Goal: Information Seeking & Learning: Find specific fact

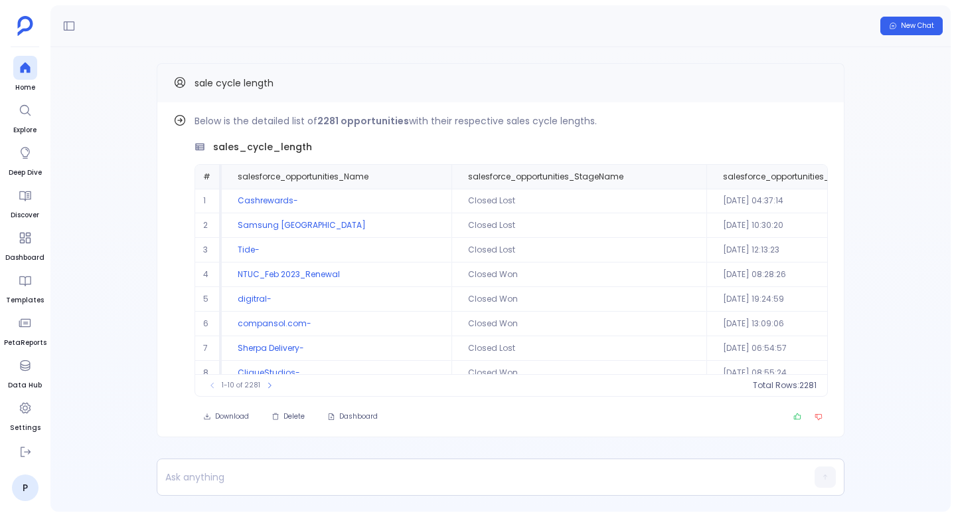
scroll to position [0, 589]
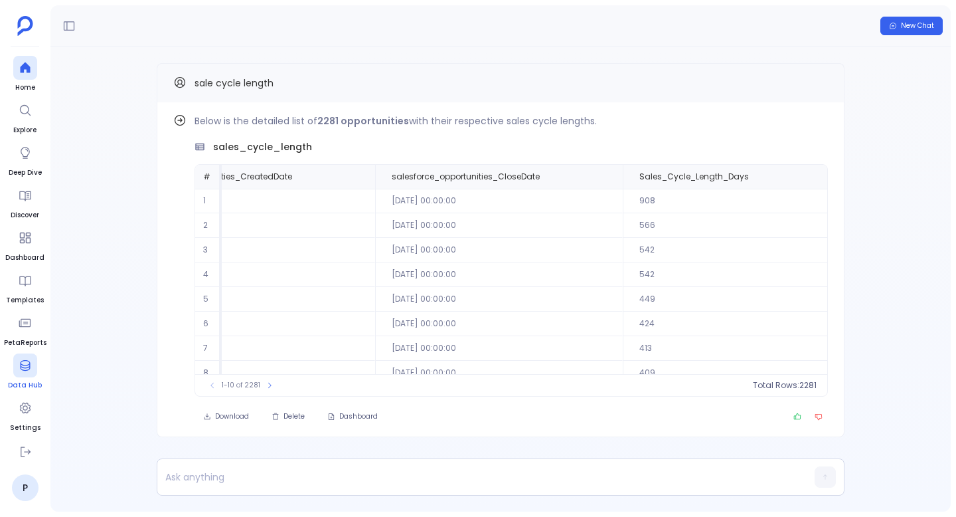
click at [23, 380] on span "Data Hub" at bounding box center [25, 385] width 34 height 11
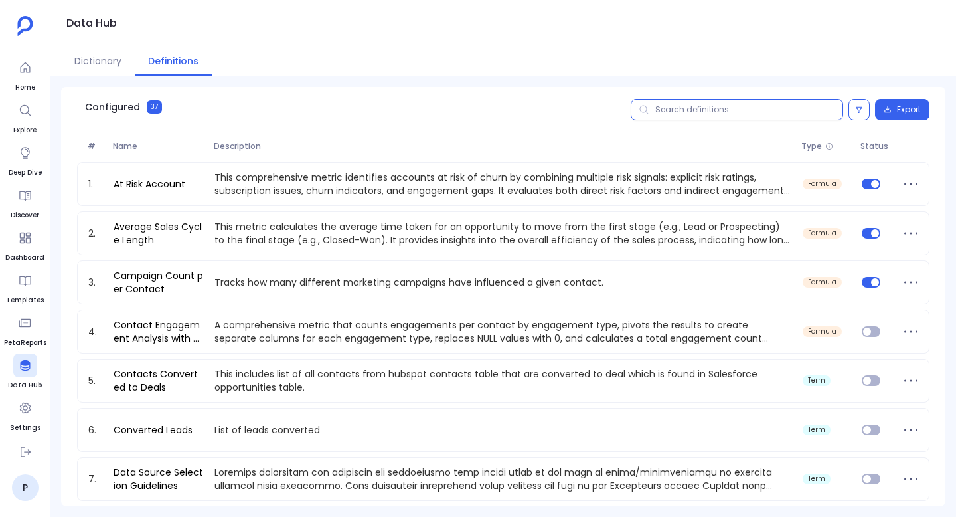
click at [696, 116] on input "text" at bounding box center [737, 109] width 212 height 21
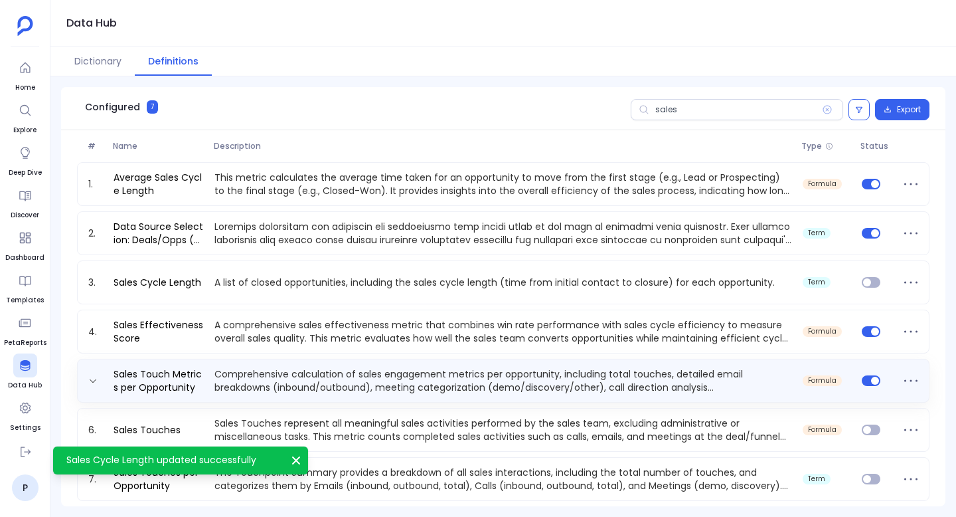
scroll to position [5, 0]
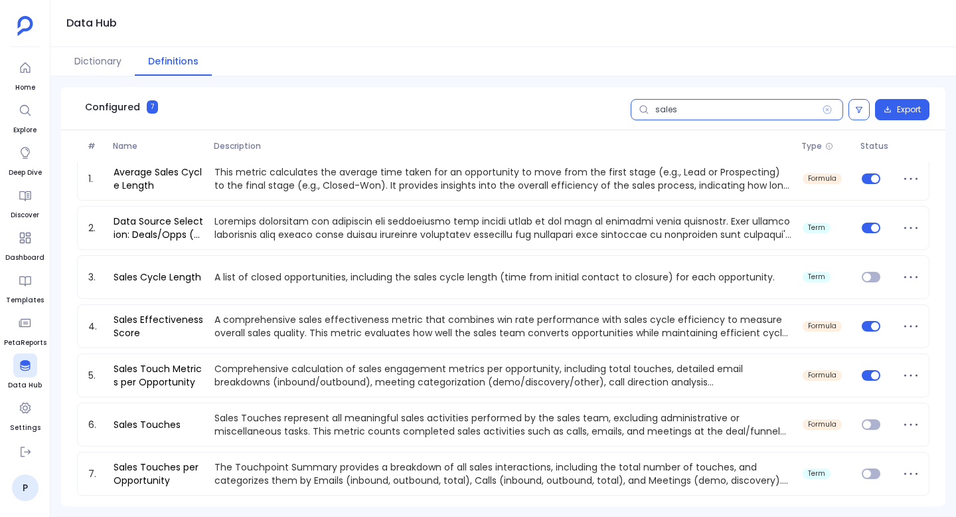
click at [687, 100] on input "sales" at bounding box center [737, 109] width 212 height 21
click at [687, 112] on input "sales" at bounding box center [737, 109] width 212 height 21
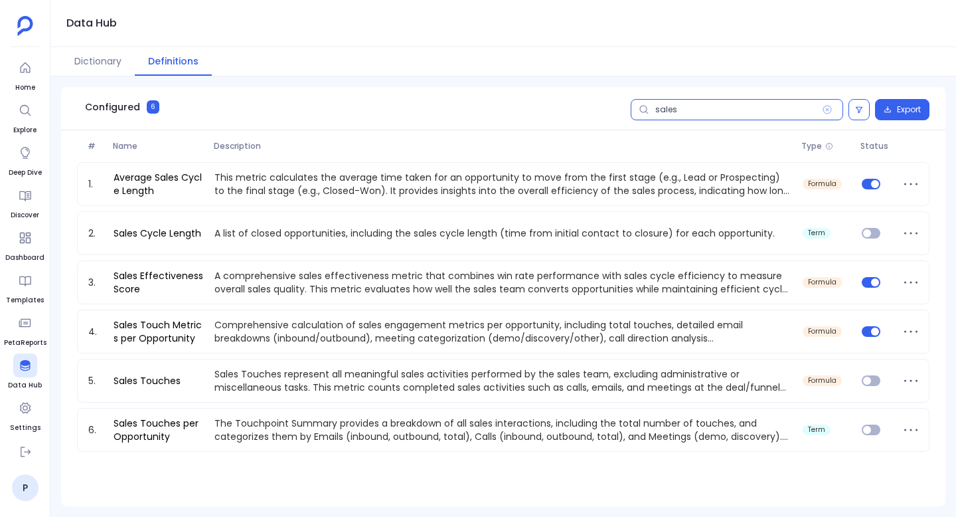
type input "sales c"
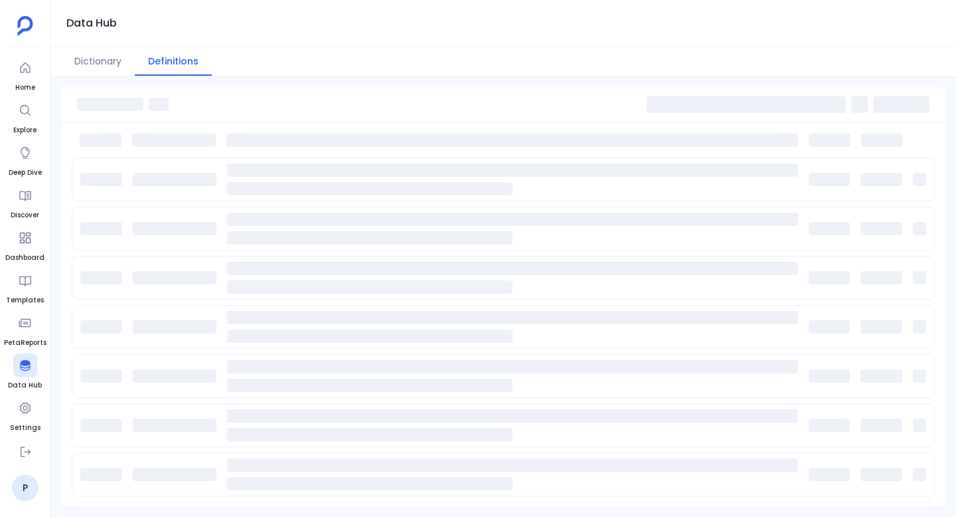
click at [702, 112] on span at bounding box center [746, 104] width 199 height 17
click at [710, 103] on span at bounding box center [746, 104] width 199 height 17
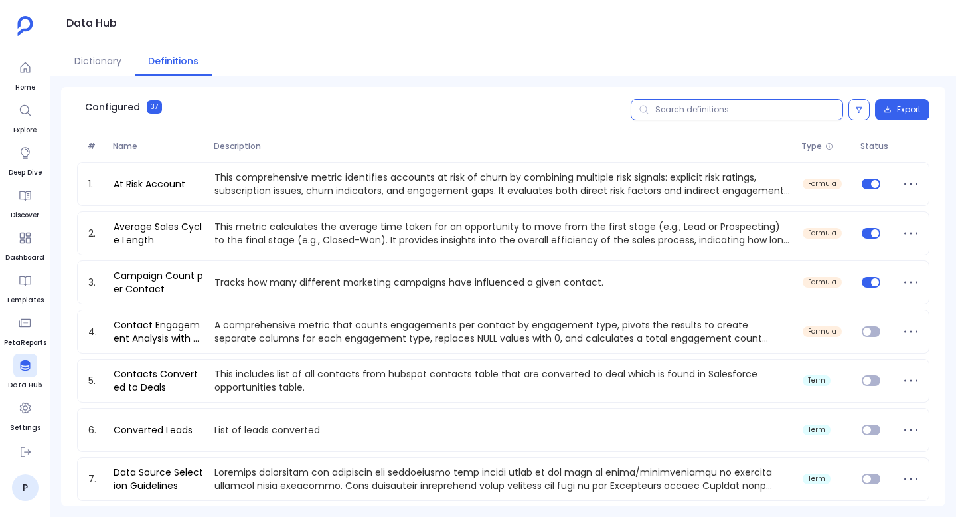
click at [710, 103] on input "text" at bounding box center [737, 109] width 212 height 21
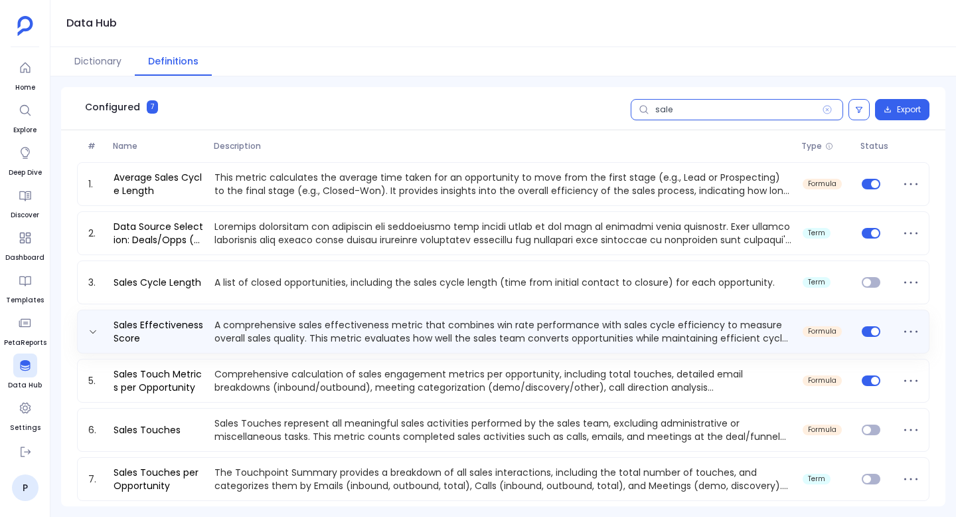
scroll to position [5, 0]
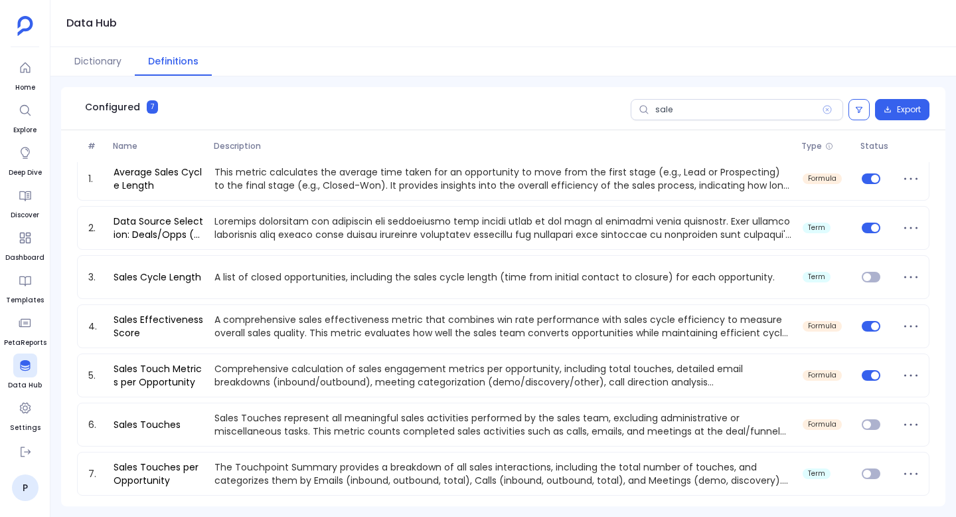
click at [656, 110] on span at bounding box center [644, 109] width 27 height 21
click at [656, 110] on input "sale" at bounding box center [737, 109] width 212 height 21
click at [656, 110] on span at bounding box center [644, 109] width 27 height 21
click at [656, 110] on input "sale" at bounding box center [737, 109] width 212 height 21
click at [671, 106] on input "sale" at bounding box center [737, 109] width 212 height 21
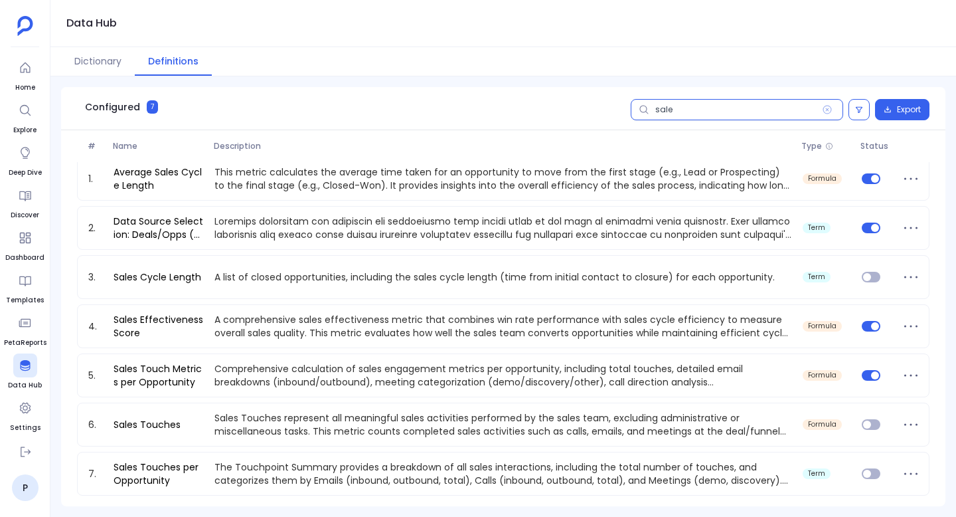
click at [671, 106] on input "sale" at bounding box center [737, 109] width 212 height 21
paste input "Average Sales Cycle Length"
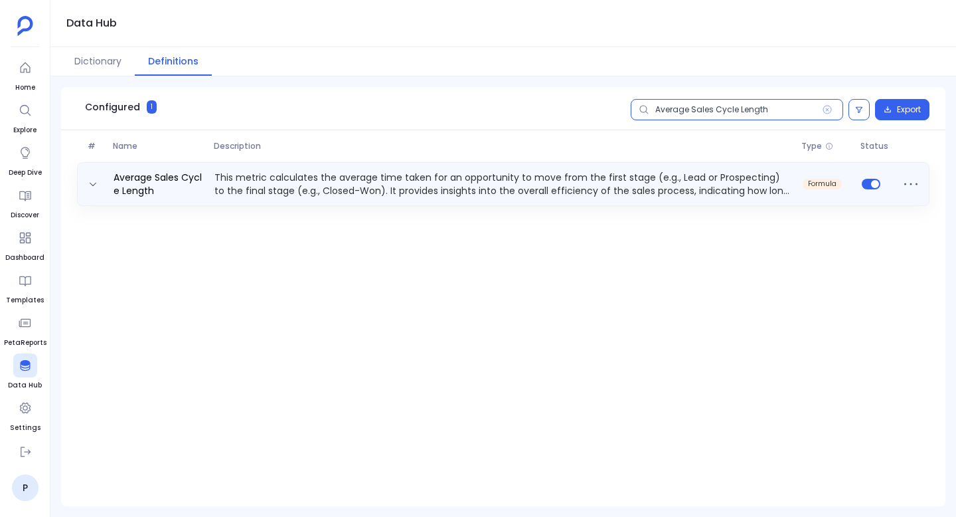
type input "Average Sales Cycle Length"
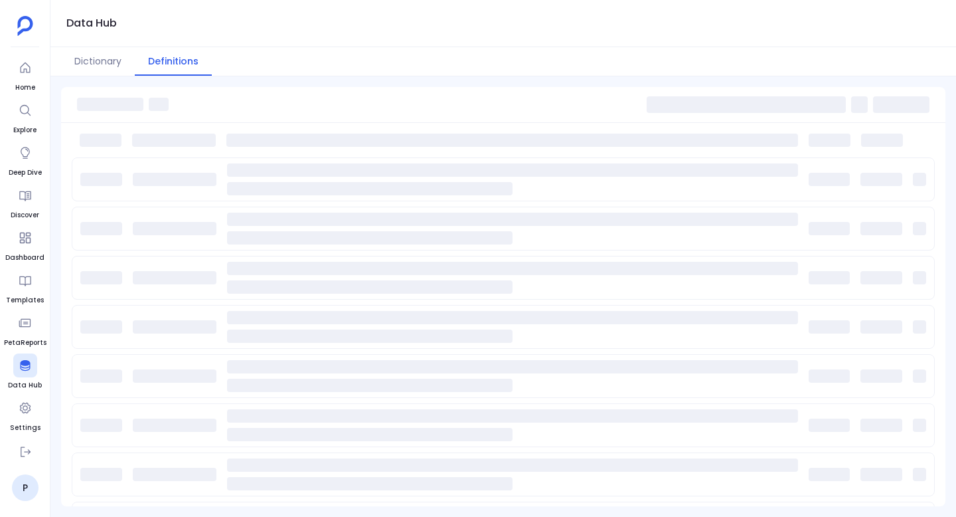
click at [757, 104] on span at bounding box center [746, 104] width 199 height 17
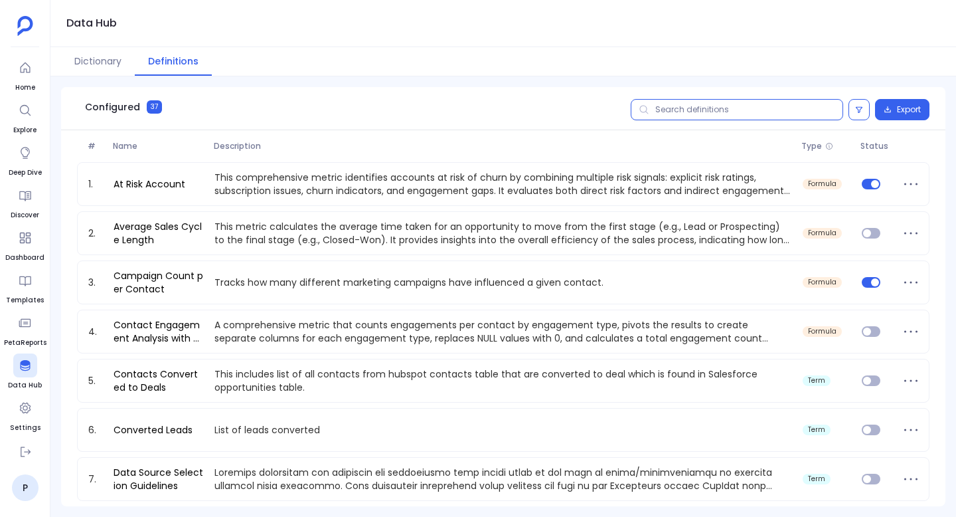
click at [738, 110] on input "text" at bounding box center [737, 109] width 212 height 21
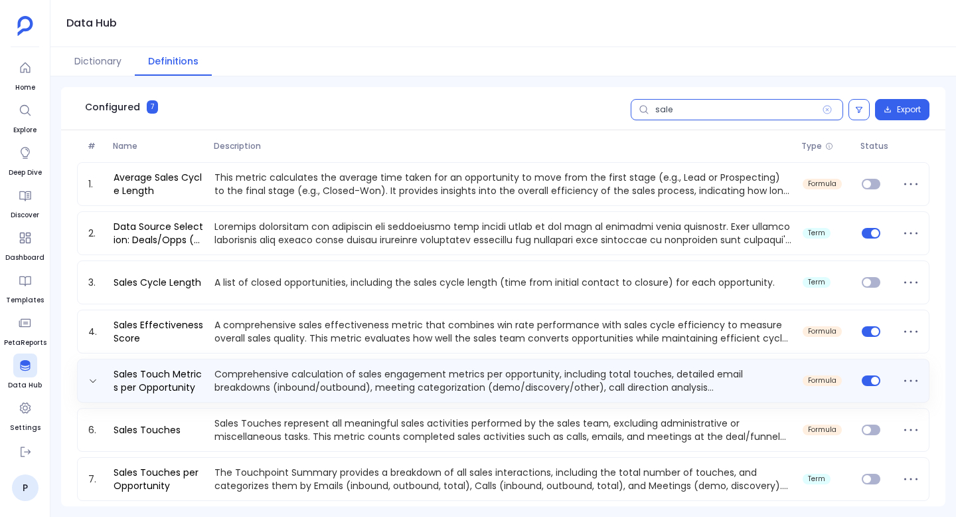
scroll to position [5, 0]
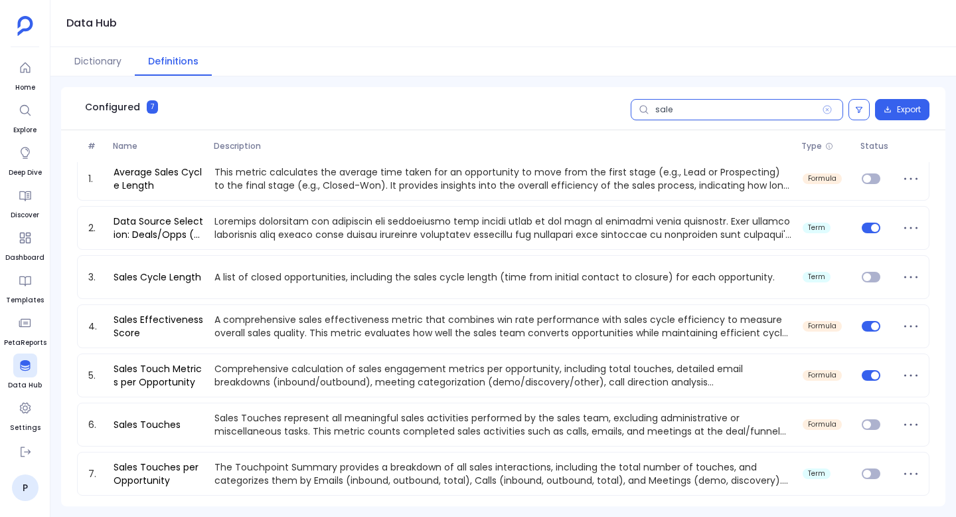
type input "sale"
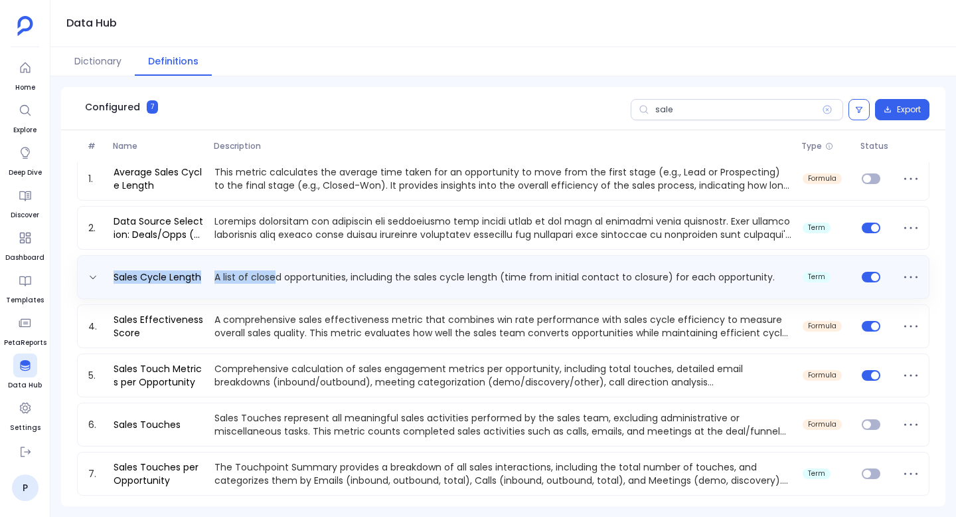
drag, startPoint x: 110, startPoint y: 274, endPoint x: 269, endPoint y: 274, distance: 158.7
click at [269, 274] on div "Sales Cycle Length A list of closed opportunities, including the sales cycle le…" at bounding box center [503, 276] width 841 height 21
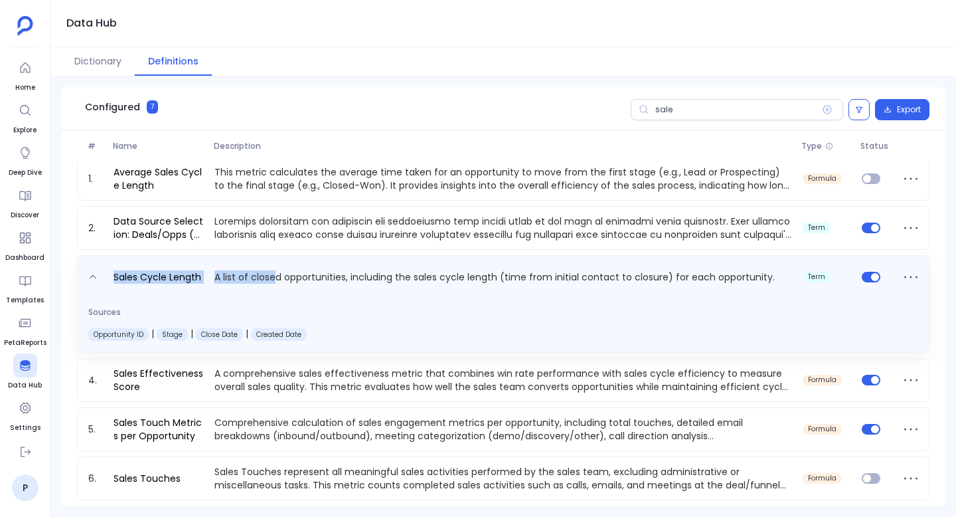
copy div "Sales Cycle Length A list of clos"
